Goal: Task Accomplishment & Management: Manage account settings

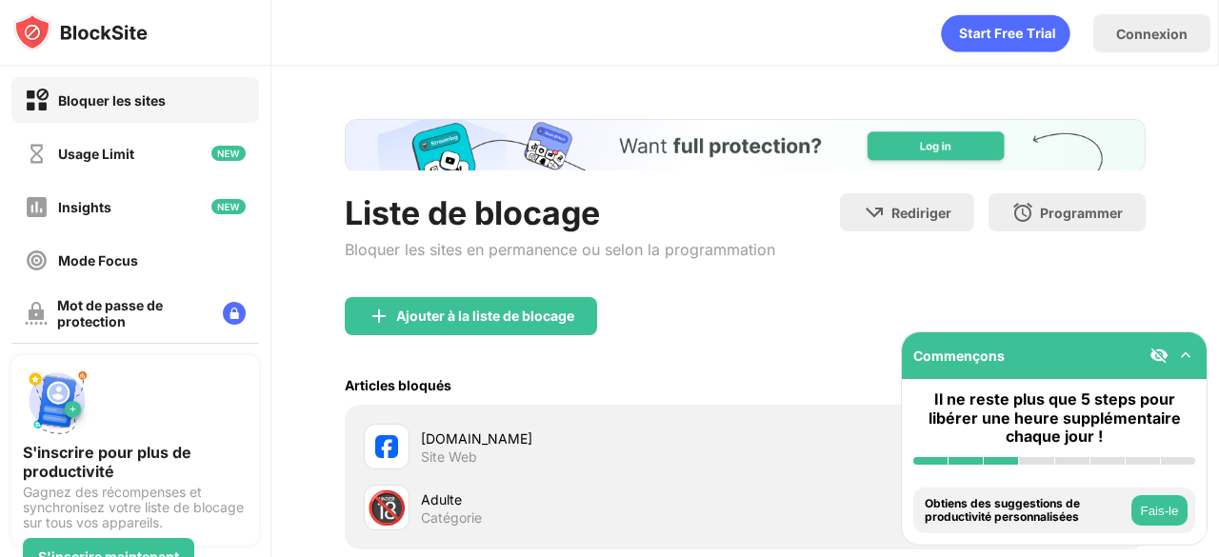
click at [1187, 351] on img at bounding box center [1185, 355] width 19 height 19
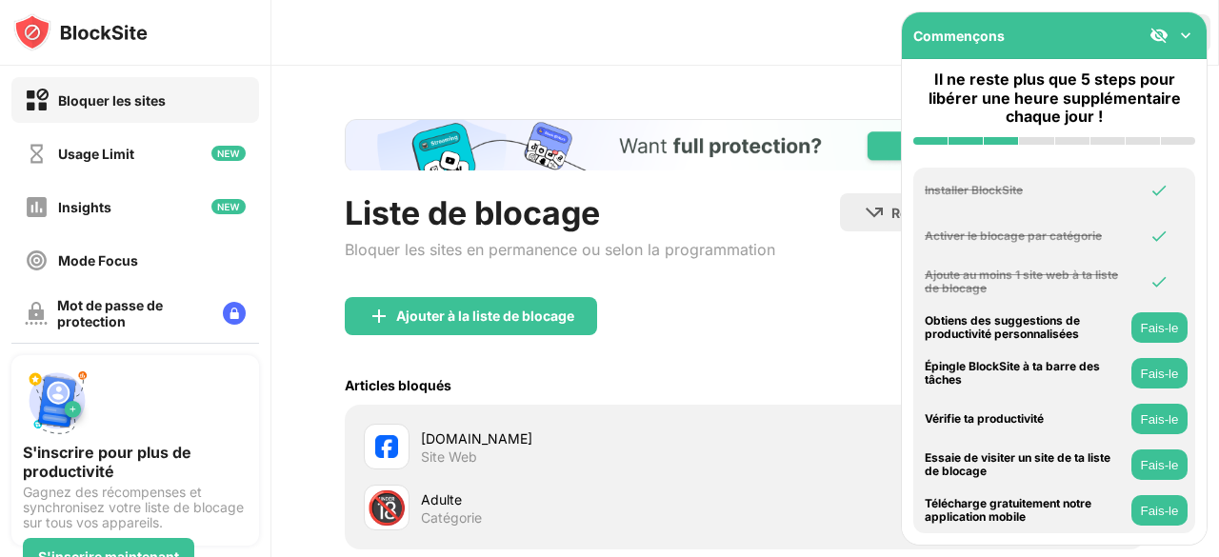
click at [1156, 39] on img at bounding box center [1158, 35] width 19 height 19
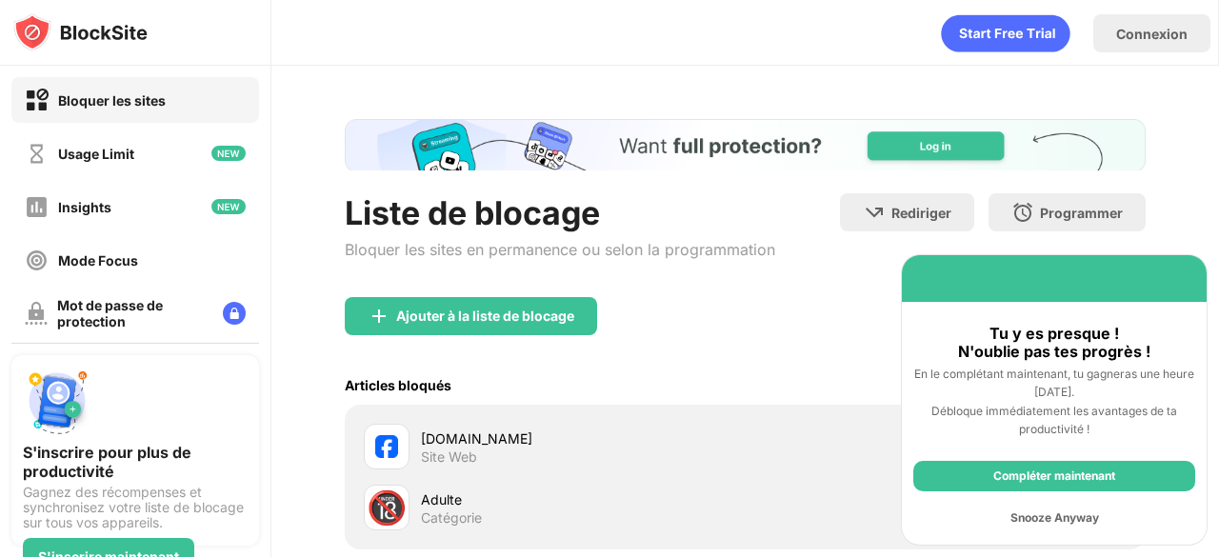
click at [1064, 517] on div "Snooze Anyway" at bounding box center [1054, 518] width 282 height 30
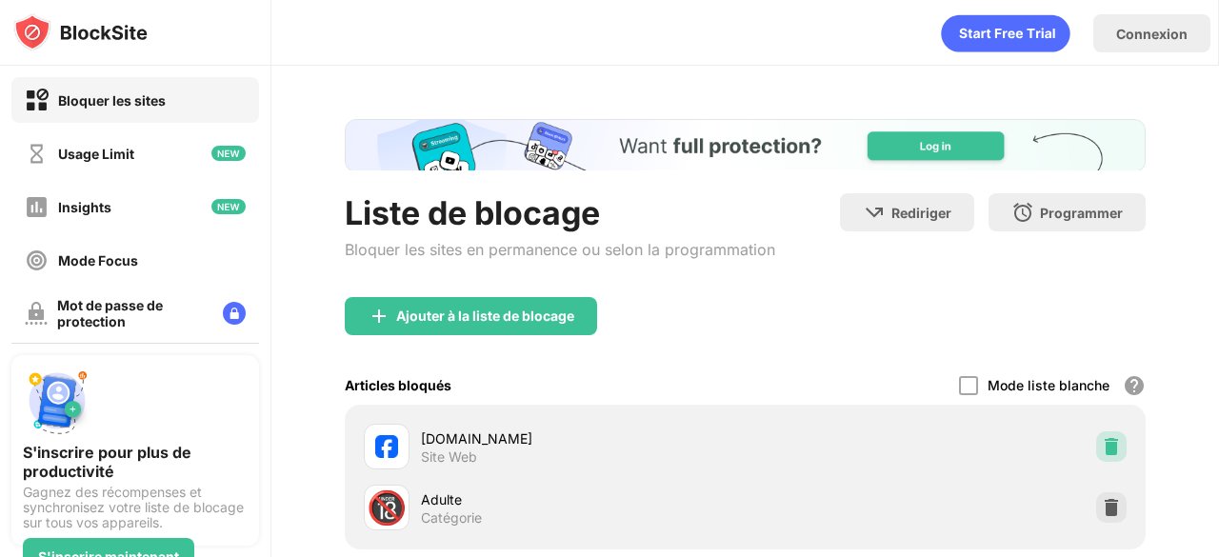
click at [1102, 439] on img at bounding box center [1111, 446] width 19 height 19
